Goal: Transaction & Acquisition: Download file/media

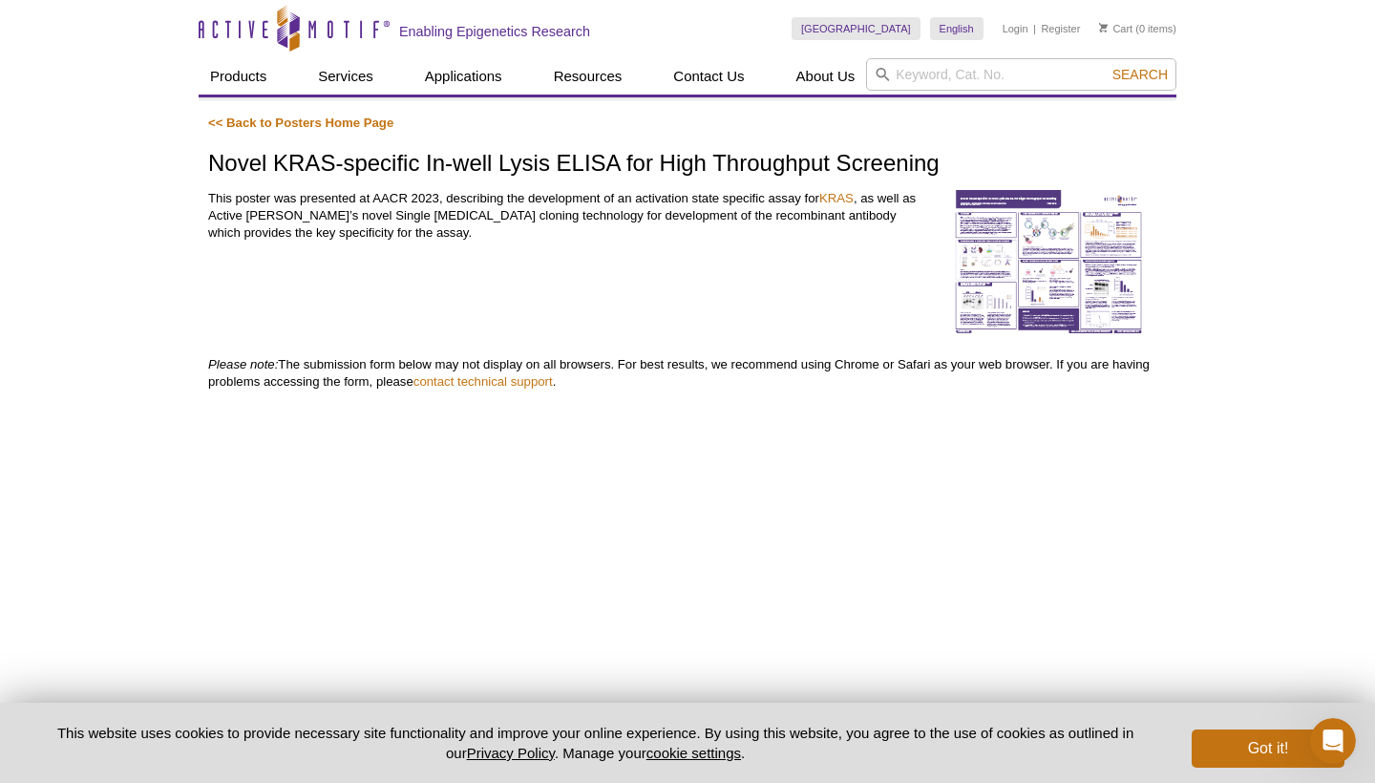
click at [1051, 250] on img at bounding box center [1048, 263] width 191 height 147
click at [1052, 280] on img at bounding box center [1048, 263] width 191 height 147
click at [1261, 735] on button "Got it!" at bounding box center [1268, 749] width 153 height 38
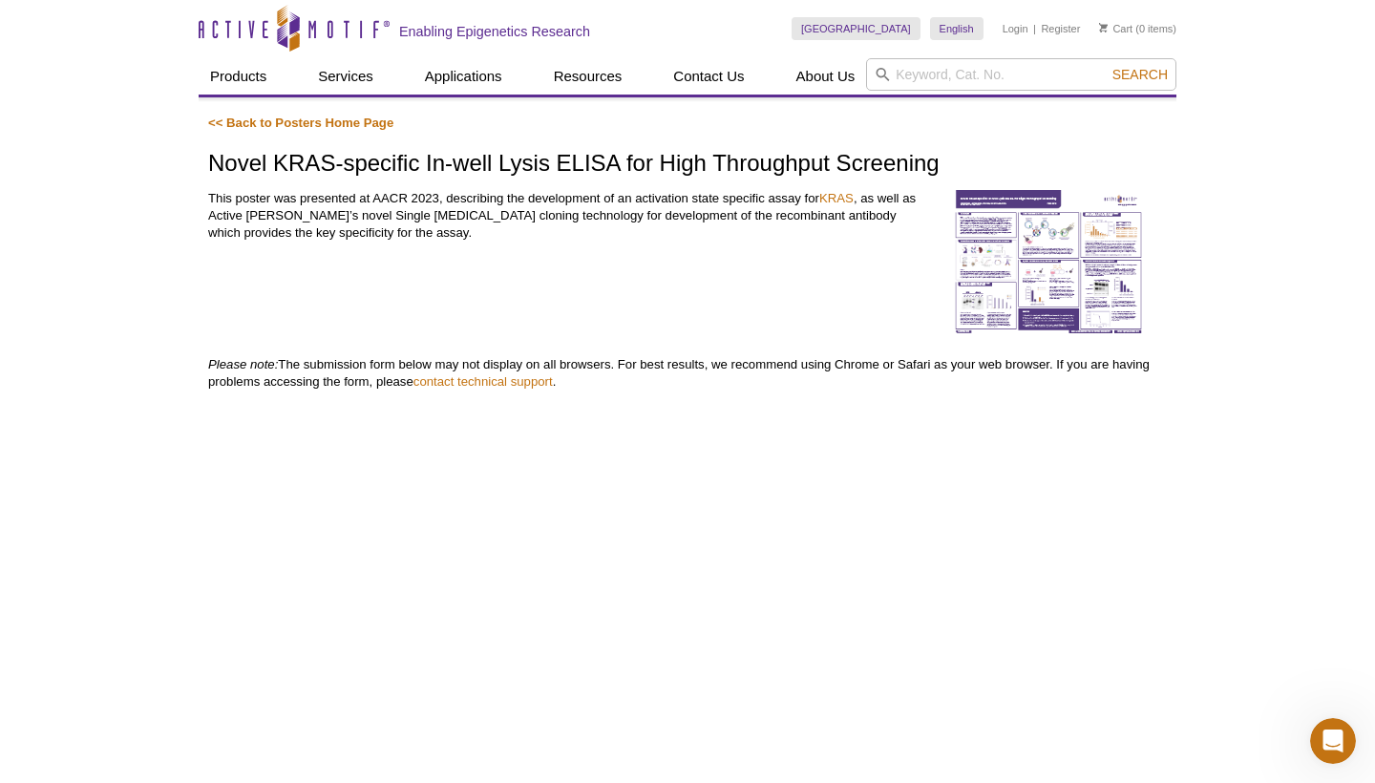
click at [1092, 248] on img at bounding box center [1048, 263] width 191 height 147
click at [1068, 305] on img at bounding box center [1048, 263] width 191 height 147
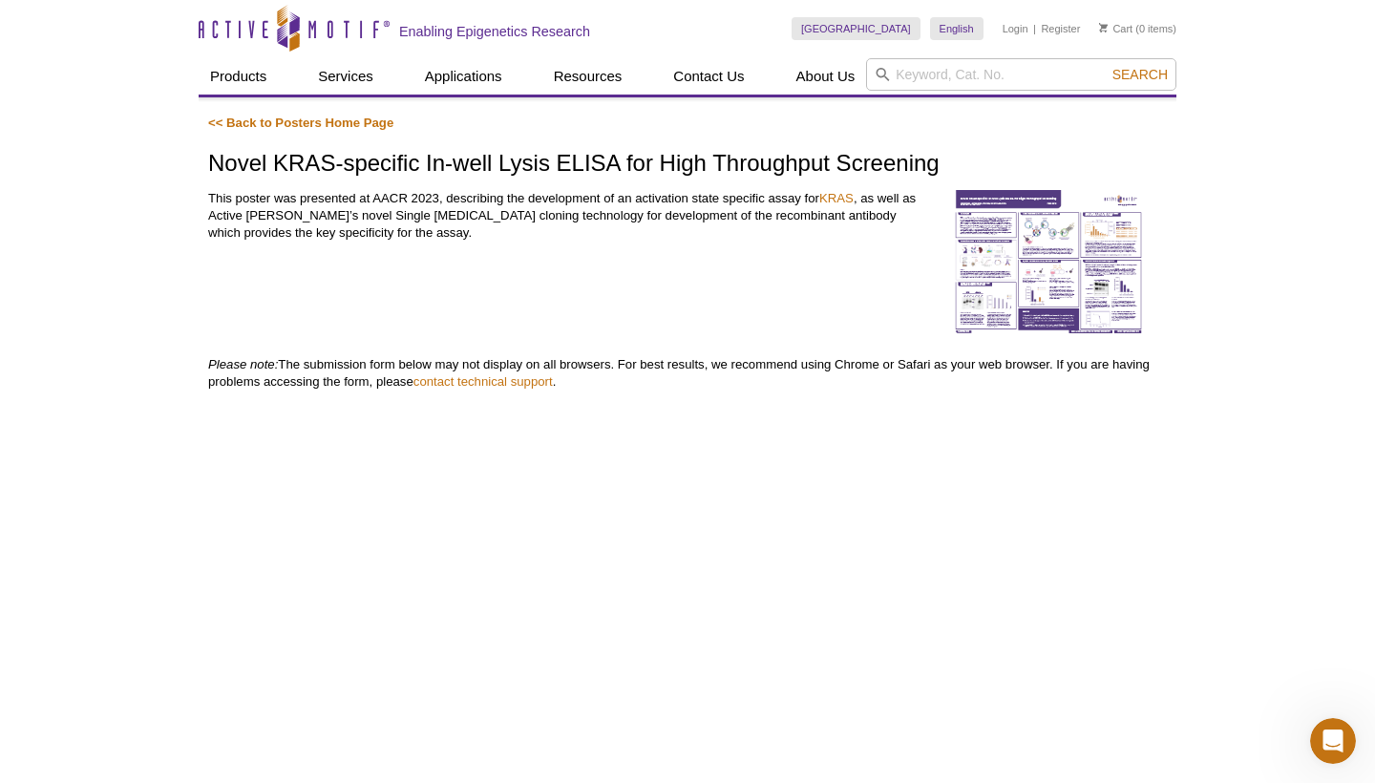
click at [1068, 305] on img at bounding box center [1048, 263] width 191 height 147
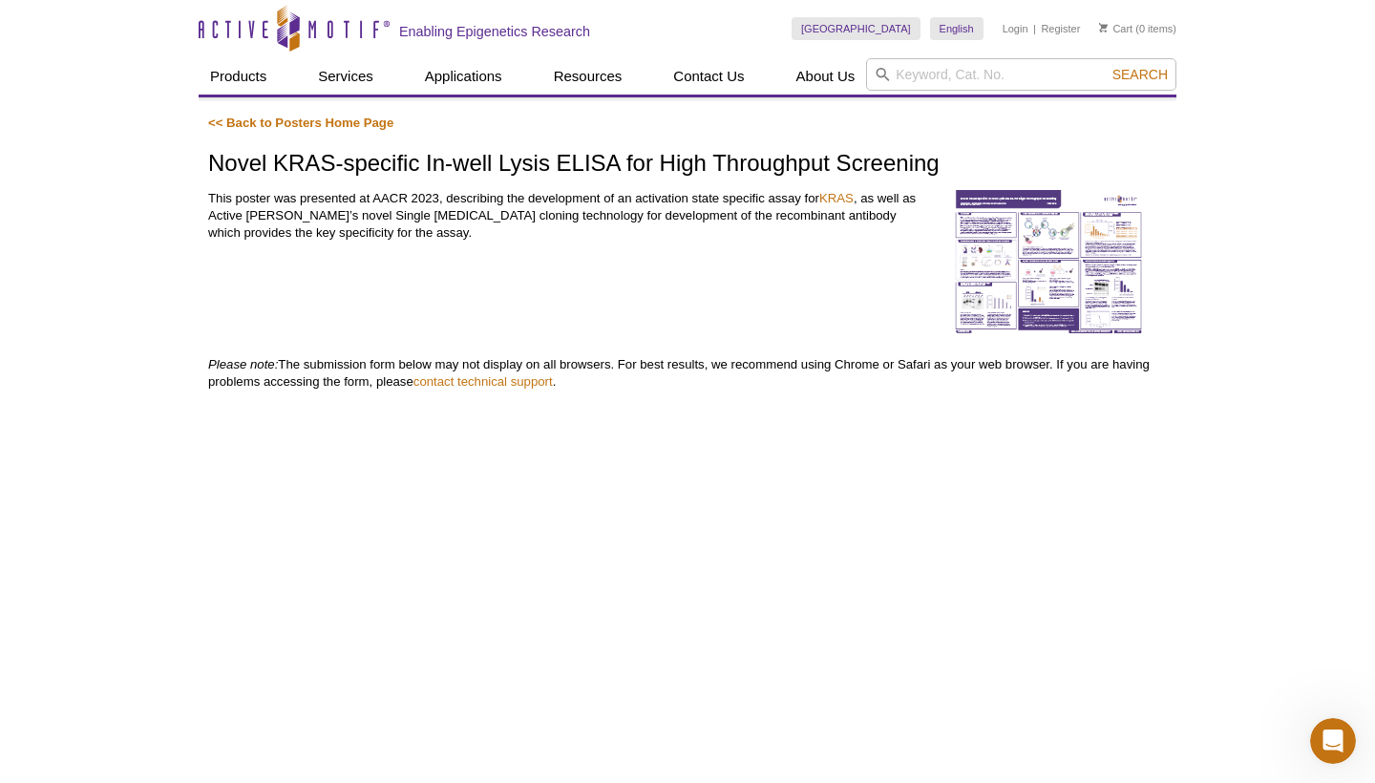
click at [1068, 305] on img at bounding box center [1048, 263] width 191 height 147
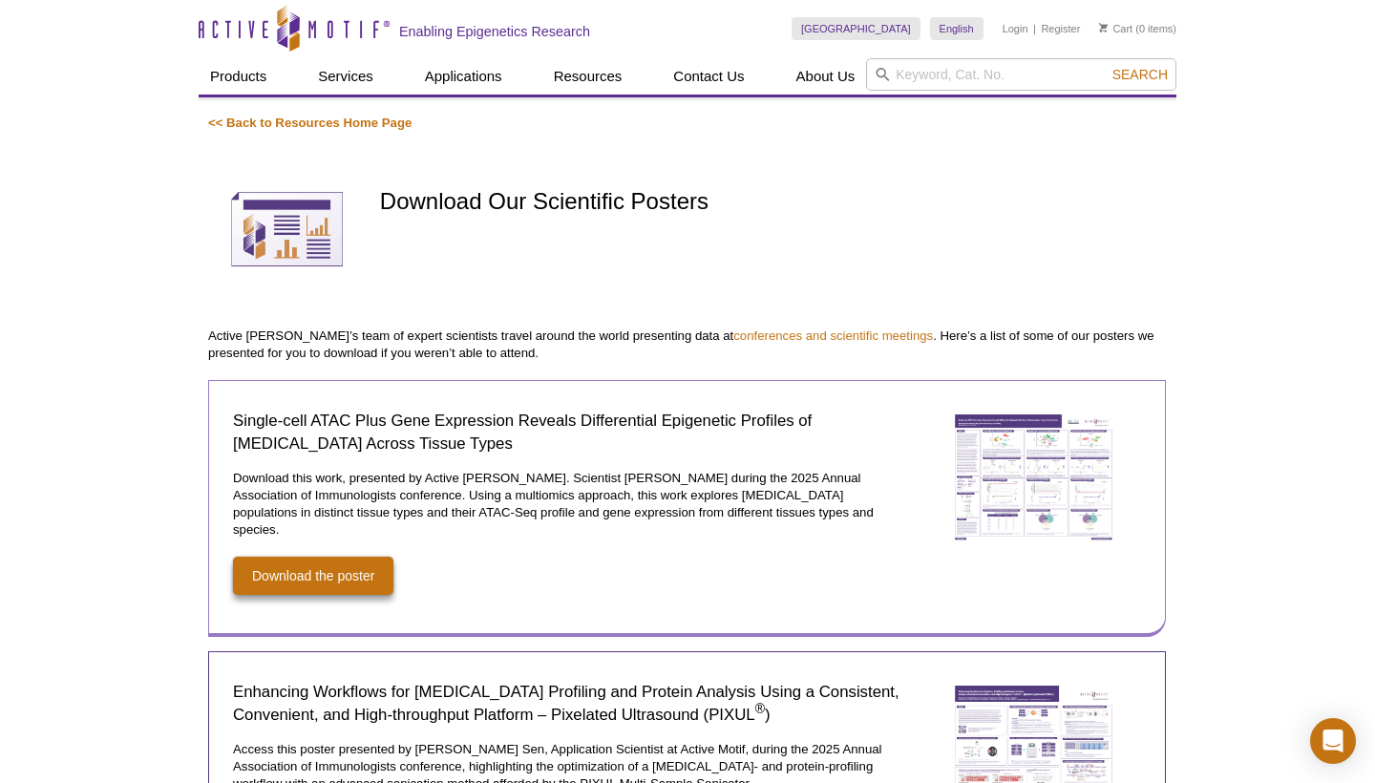
click at [1034, 505] on img at bounding box center [1033, 477] width 191 height 155
click at [347, 557] on link "Download the poster" at bounding box center [313, 576] width 160 height 38
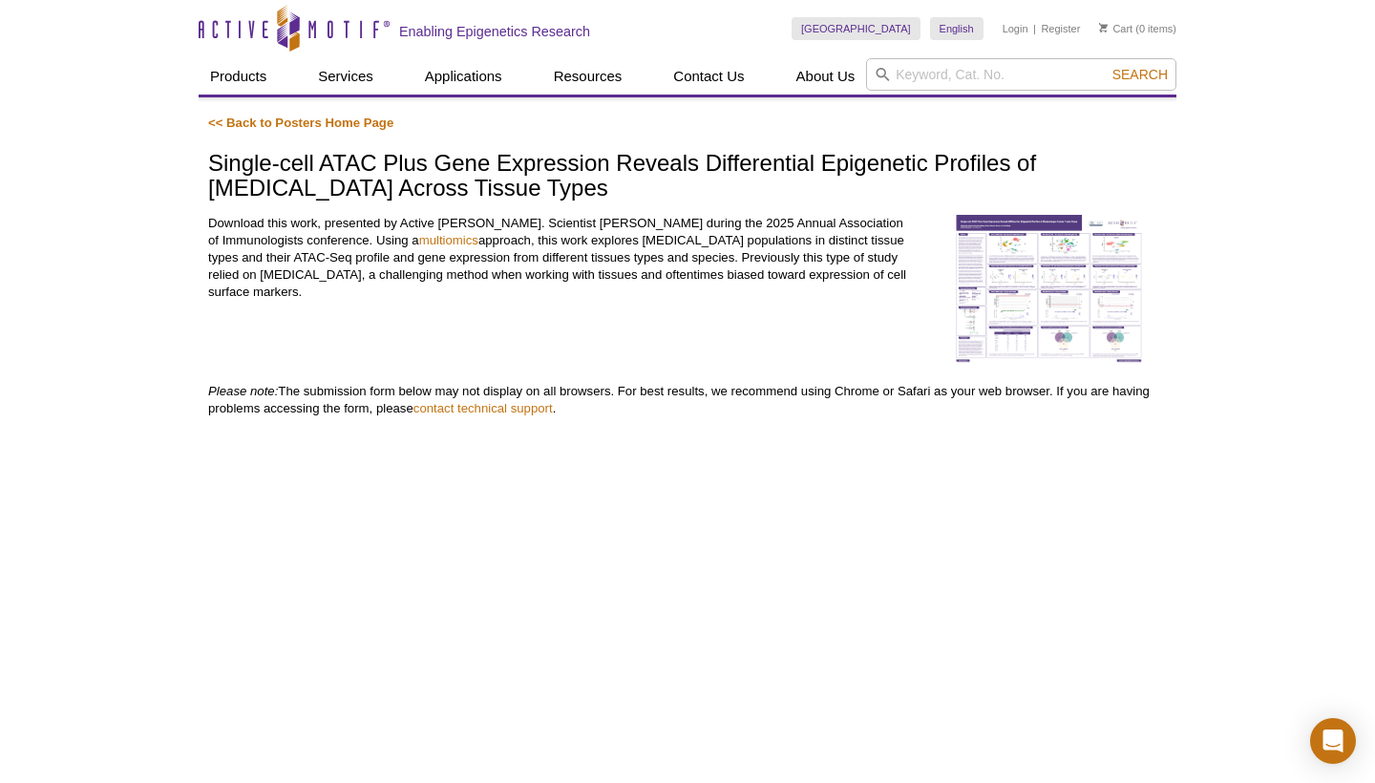
click at [1053, 316] on img at bounding box center [1048, 289] width 191 height 149
click at [1052, 291] on img at bounding box center [1048, 289] width 191 height 149
